Goal: Entertainment & Leisure: Consume media (video, audio)

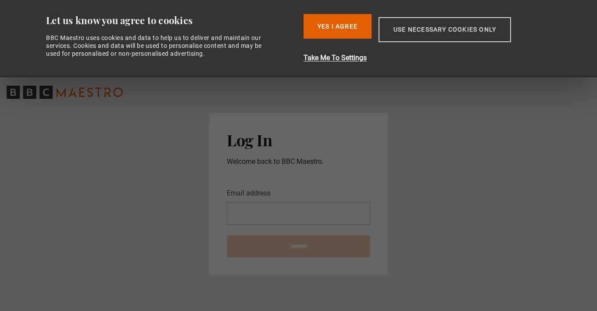
click at [418, 29] on button "Use necessary cookies only" at bounding box center [445, 29] width 133 height 25
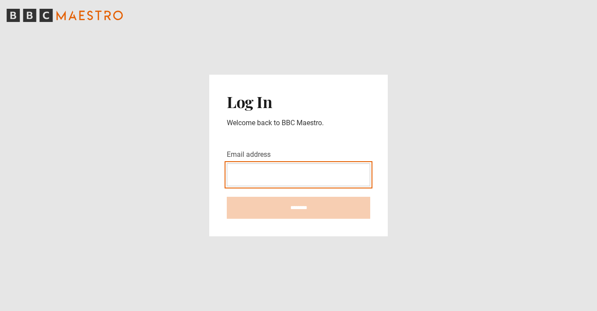
click at [255, 179] on input "Email address" at bounding box center [298, 174] width 143 height 23
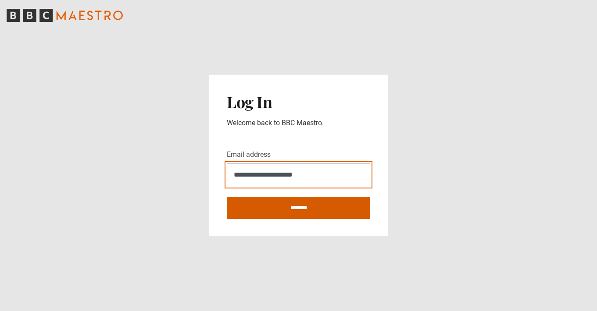
type input "**********"
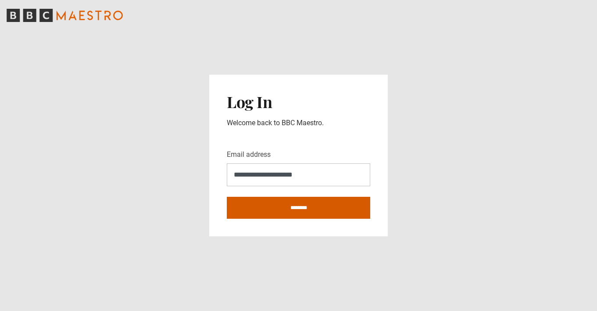
click at [285, 208] on input "********" at bounding box center [298, 208] width 143 height 22
type input "**********"
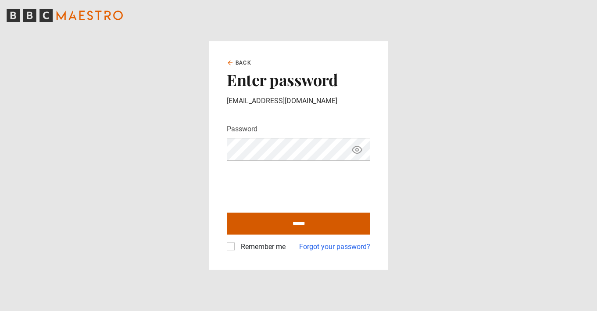
click at [275, 226] on input "******" at bounding box center [298, 223] width 143 height 22
type input "**********"
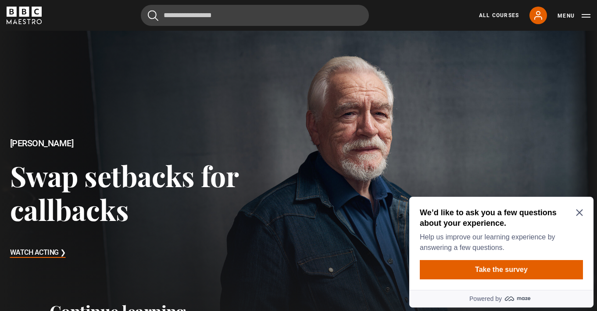
click at [578, 210] on icon "Close Maze Prompt" at bounding box center [579, 212] width 7 height 7
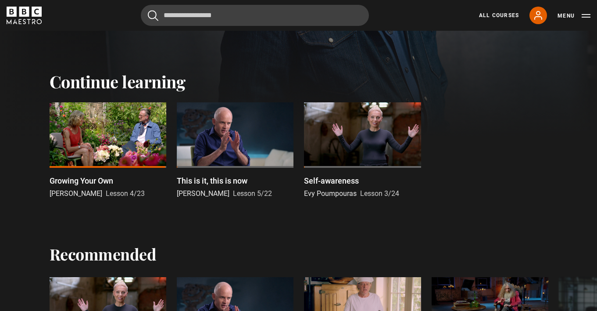
scroll to position [238, 0]
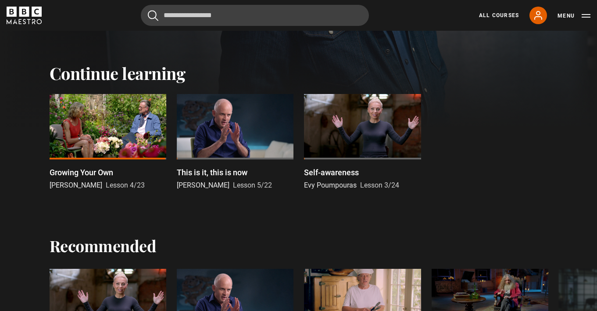
click at [83, 173] on p "Growing Your Own" at bounding box center [82, 172] width 64 height 12
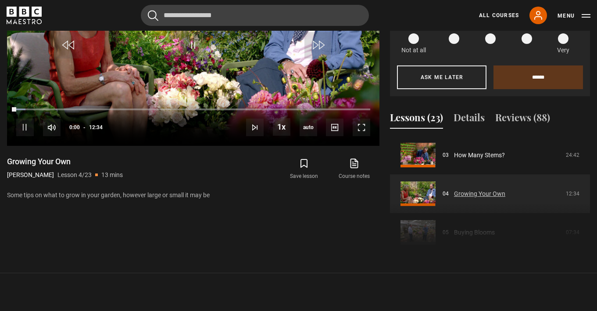
scroll to position [145, 0]
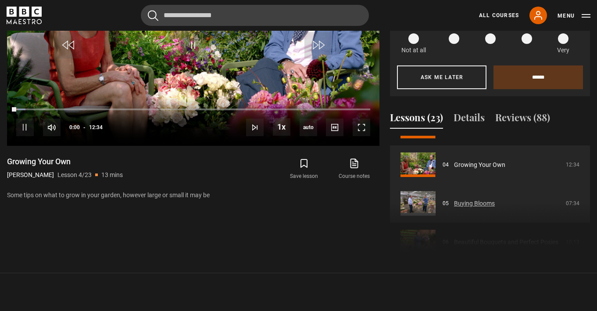
click at [454, 199] on link "Buying Blooms" at bounding box center [474, 203] width 41 height 9
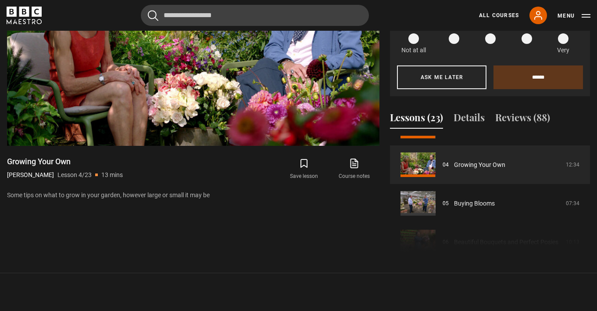
click at [430, 193] on div "Course trailer 01 Decorating with Flowers Introduction 01:49 02 Conditioning Fl…" at bounding box center [490, 195] width 200 height 119
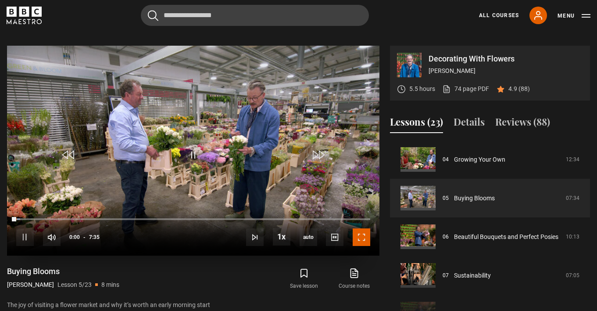
drag, startPoint x: 361, startPoint y: 224, endPoint x: 361, endPoint y: 262, distance: 38.2
click at [361, 228] on span "Video Player" at bounding box center [362, 237] width 18 height 18
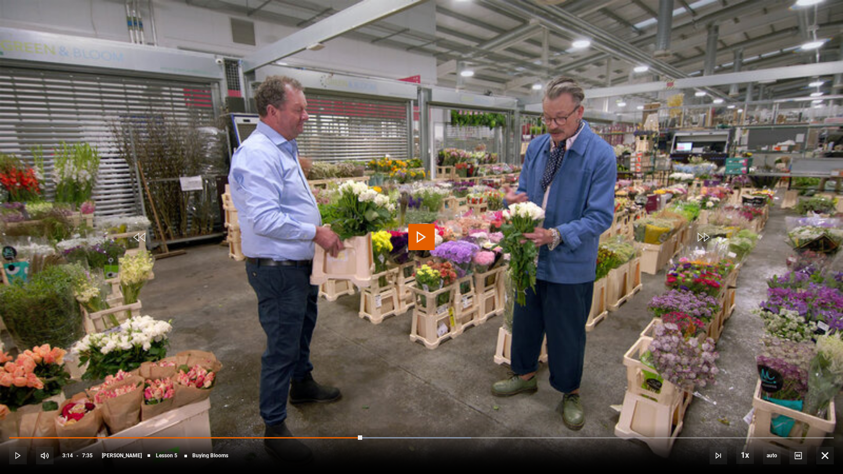
click at [446, 248] on video "Video Player" at bounding box center [421, 237] width 843 height 474
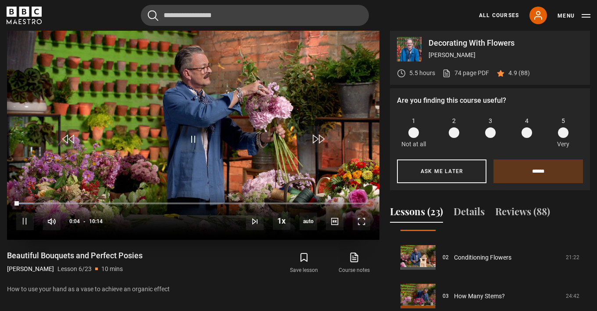
scroll to position [377, 0]
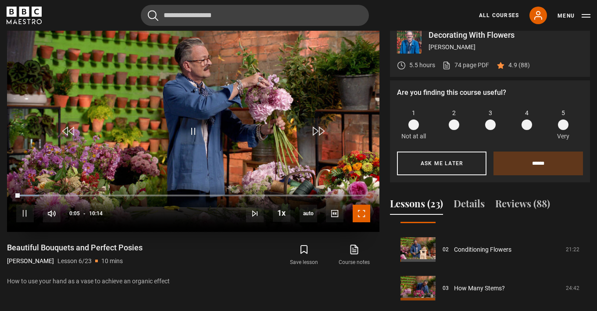
click at [363, 206] on span "Video Player" at bounding box center [362, 213] width 18 height 18
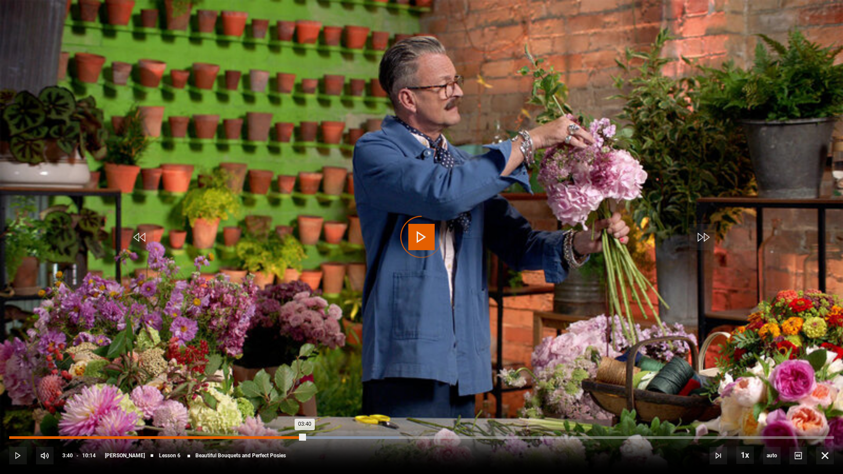
drag, startPoint x: 310, startPoint y: 436, endPoint x: 303, endPoint y: 436, distance: 7.5
click at [303, 310] on div "03:40" at bounding box center [156, 437] width 295 height 3
drag, startPoint x: 302, startPoint y: 436, endPoint x: 295, endPoint y: 435, distance: 6.6
click at [295, 310] on div "10s Skip Back 10 seconds Play 10s Skip Forward 10 seconds Loaded : 47.23% 03:34…" at bounding box center [421, 449] width 843 height 49
drag, startPoint x: 294, startPoint y: 435, endPoint x: 286, endPoint y: 434, distance: 7.9
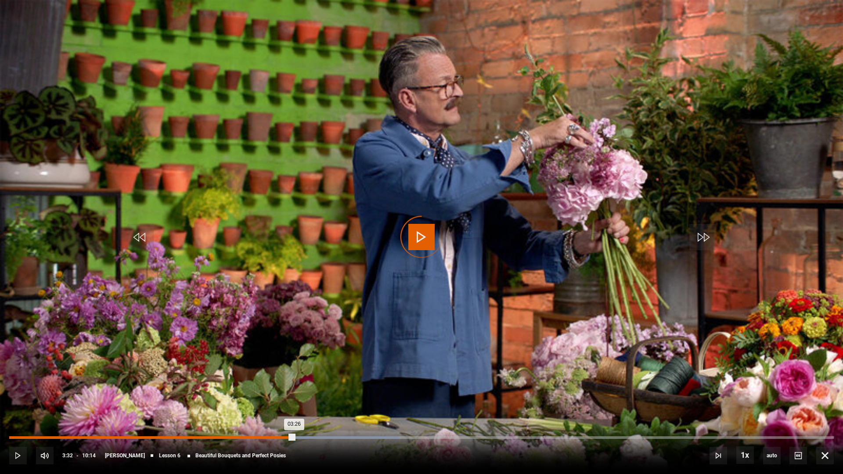
click at [286, 310] on div "10s Skip Back 10 seconds Play 10s Skip Forward 10 seconds Loaded : 47.23% 03:29…" at bounding box center [421, 449] width 843 height 49
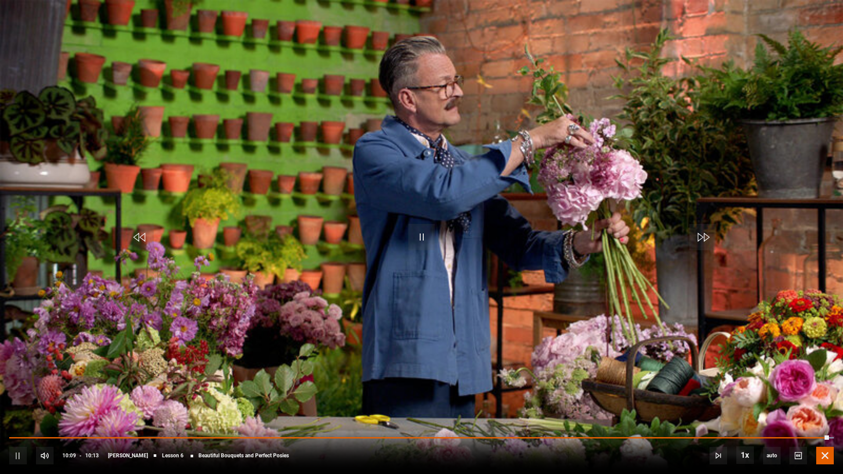
drag, startPoint x: 826, startPoint y: 460, endPoint x: 824, endPoint y: 453, distance: 6.9
click at [597, 310] on span "Video Player" at bounding box center [825, 456] width 18 height 18
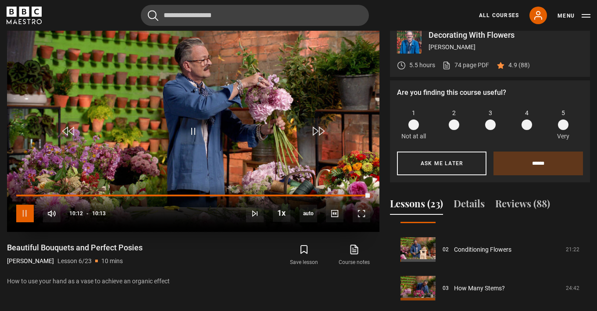
click at [21, 204] on span "Video Player" at bounding box center [25, 213] width 18 height 18
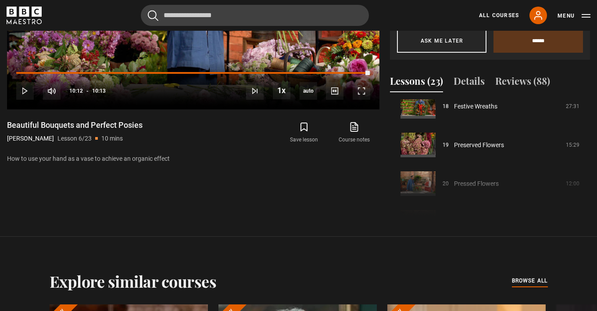
scroll to position [482, 0]
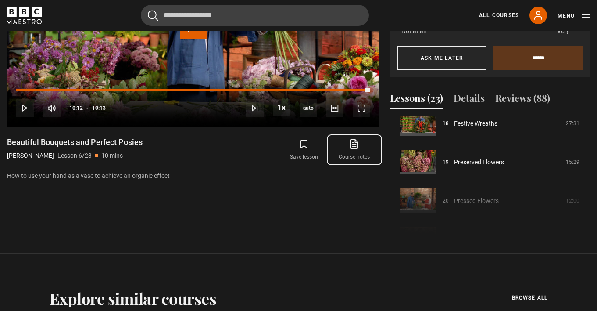
click at [351, 140] on icon at bounding box center [354, 144] width 7 height 9
